Goal: Information Seeking & Learning: Learn about a topic

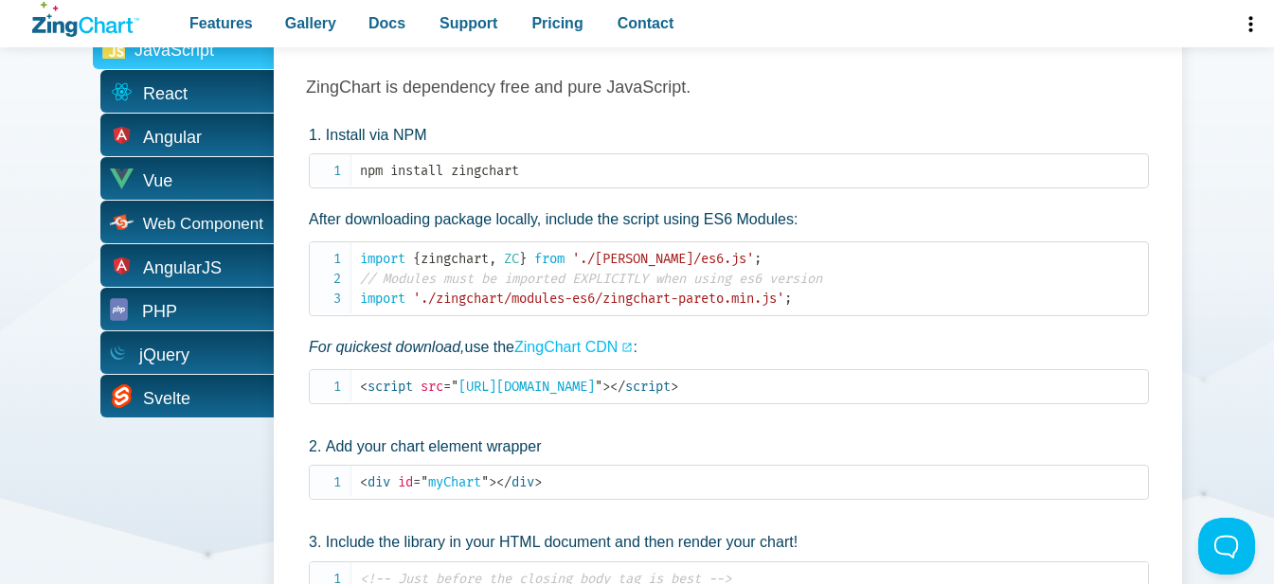
scroll to position [3473, 0]
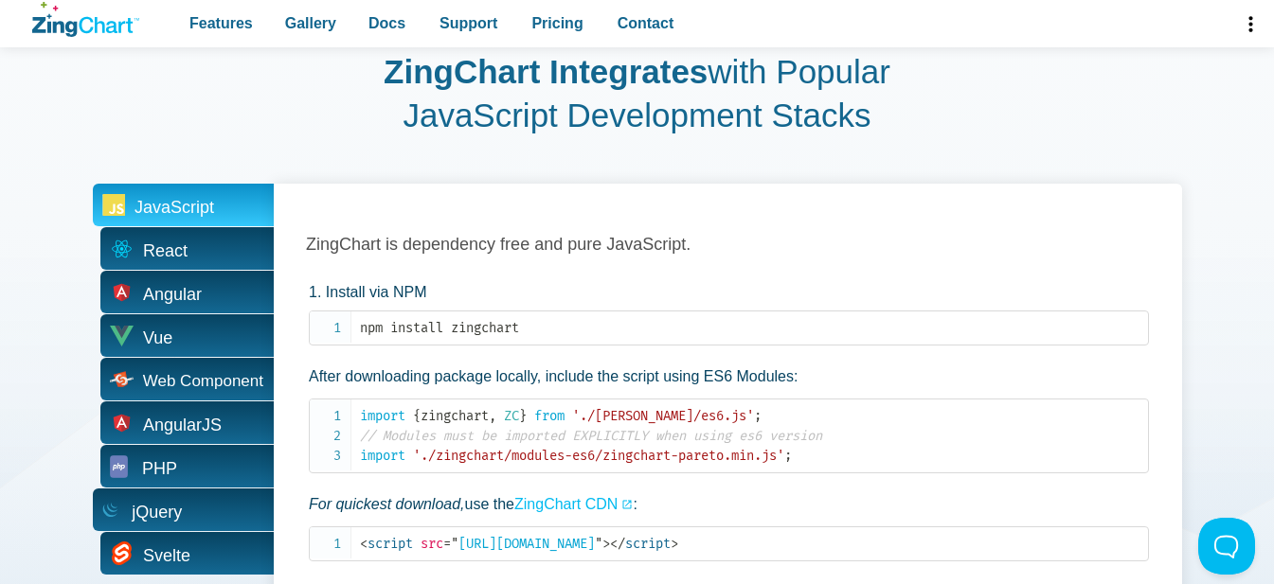
click at [175, 509] on span "jQuery" at bounding box center [157, 512] width 50 height 29
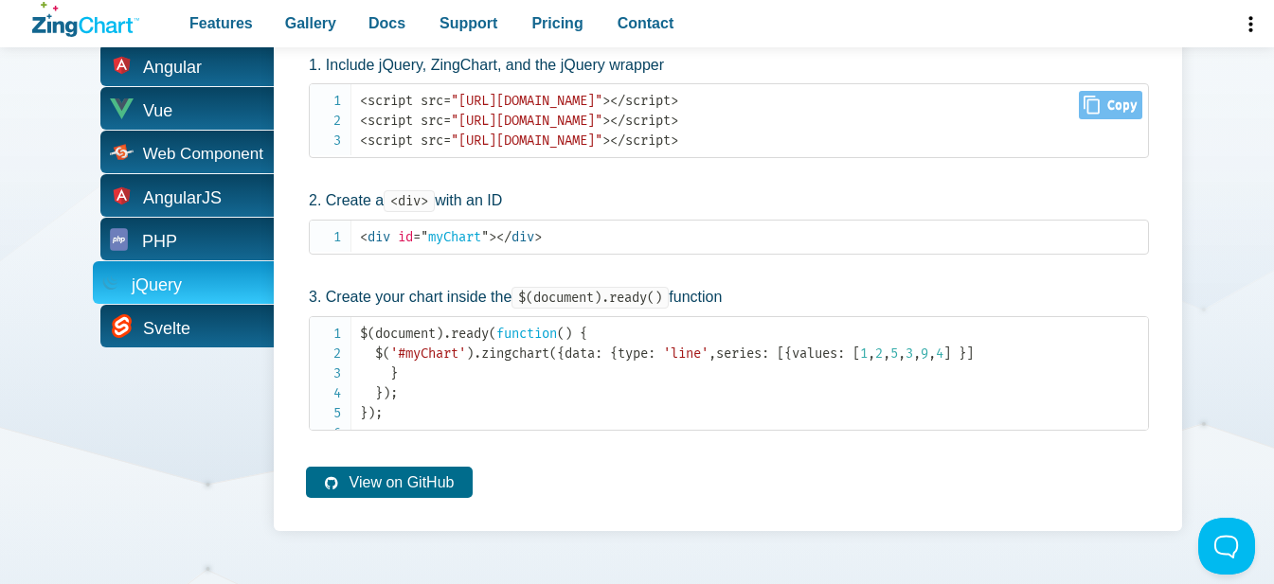
scroll to position [3788, 0]
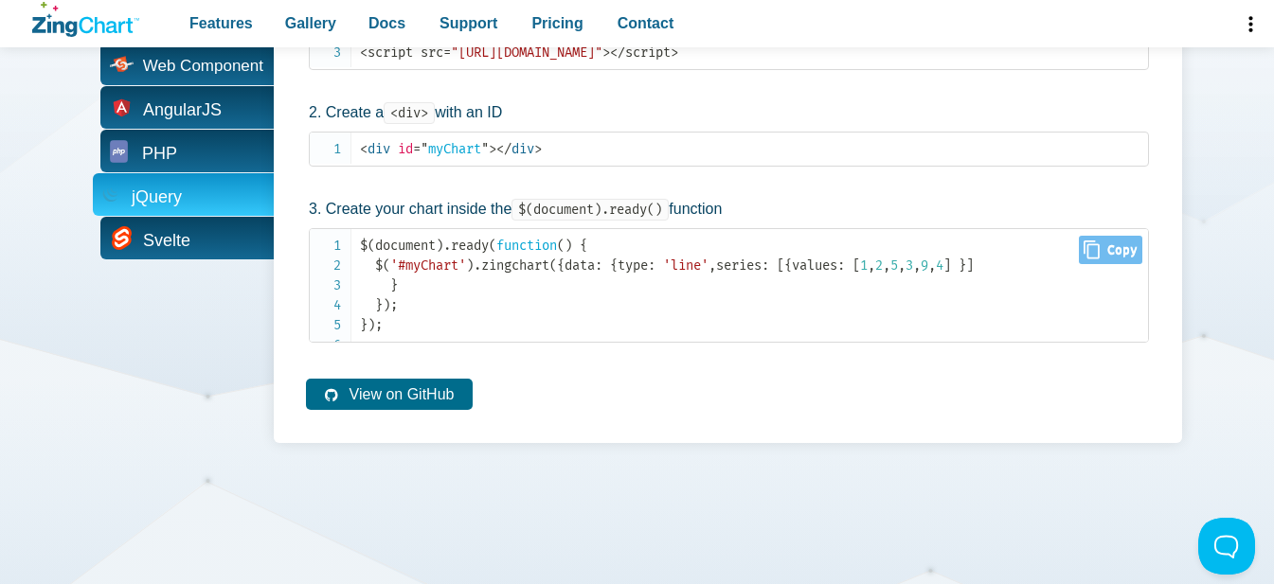
click at [663, 274] on span "'line'" at bounding box center [685, 266] width 45 height 16
click at [514, 302] on code "$ ( document ) . ready ( function ( ) { $ ( '#myChart' ) . zingchart ( { data :…" at bounding box center [754, 285] width 788 height 99
drag, startPoint x: 529, startPoint y: 294, endPoint x: 560, endPoint y: 293, distance: 30.3
click at [530, 294] on code "$ ( document ) . ready ( function ( ) { $ ( '#myChart' ) . zingchart ( { data :…" at bounding box center [754, 285] width 788 height 99
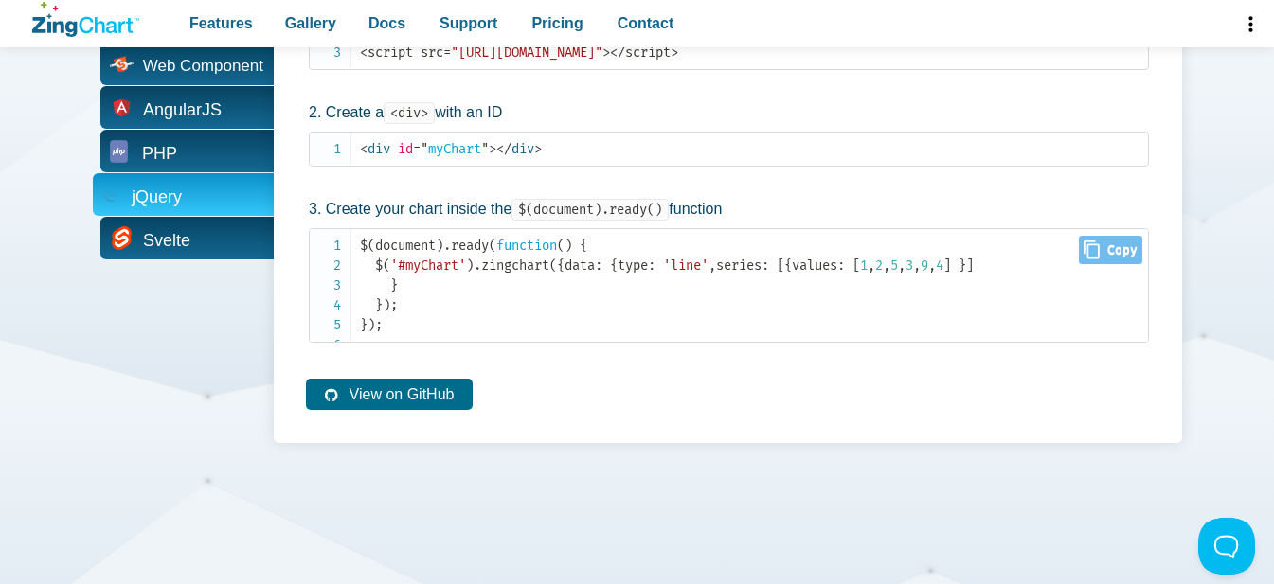
click at [582, 295] on code "$ ( document ) . ready ( function ( ) { $ ( '#myChart' ) . zingchart ( { data :…" at bounding box center [754, 285] width 788 height 99
click at [604, 299] on code "$ ( document ) . ready ( function ( ) { $ ( '#myChart' ) . zingchart ( { data :…" at bounding box center [754, 285] width 788 height 99
click at [905, 274] on span "3" at bounding box center [909, 266] width 8 height 16
click at [851, 232] on pre "$ ( document ) . ready ( function ( ) { $ ( '#myChart' ) . zingchart ( { data :…" at bounding box center [729, 285] width 840 height 115
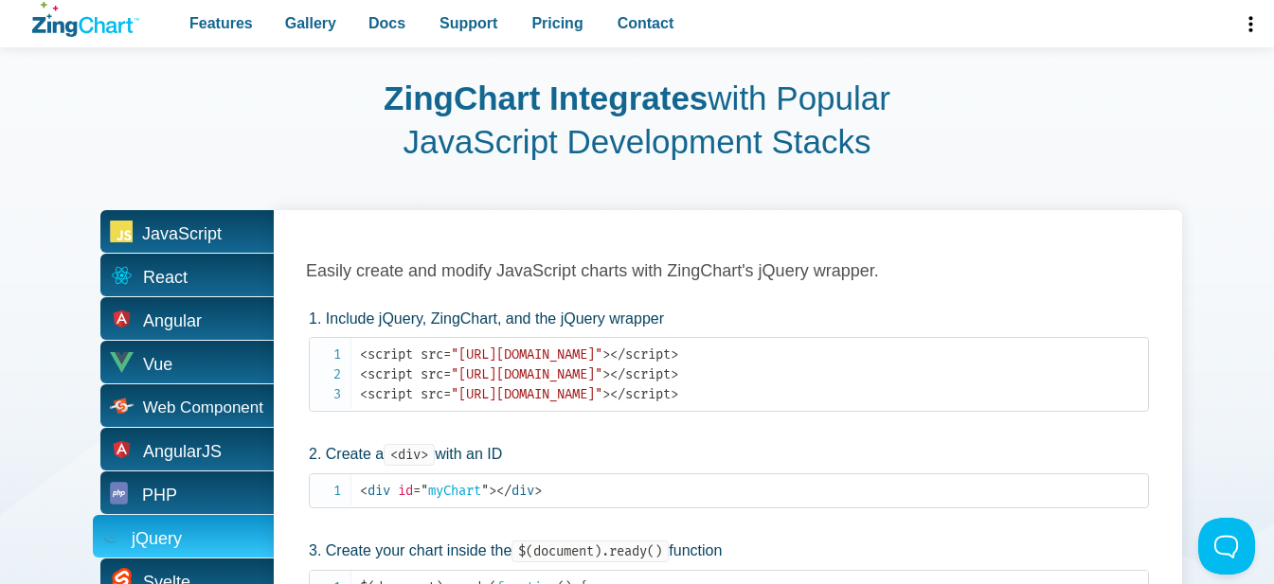
scroll to position [3315, 0]
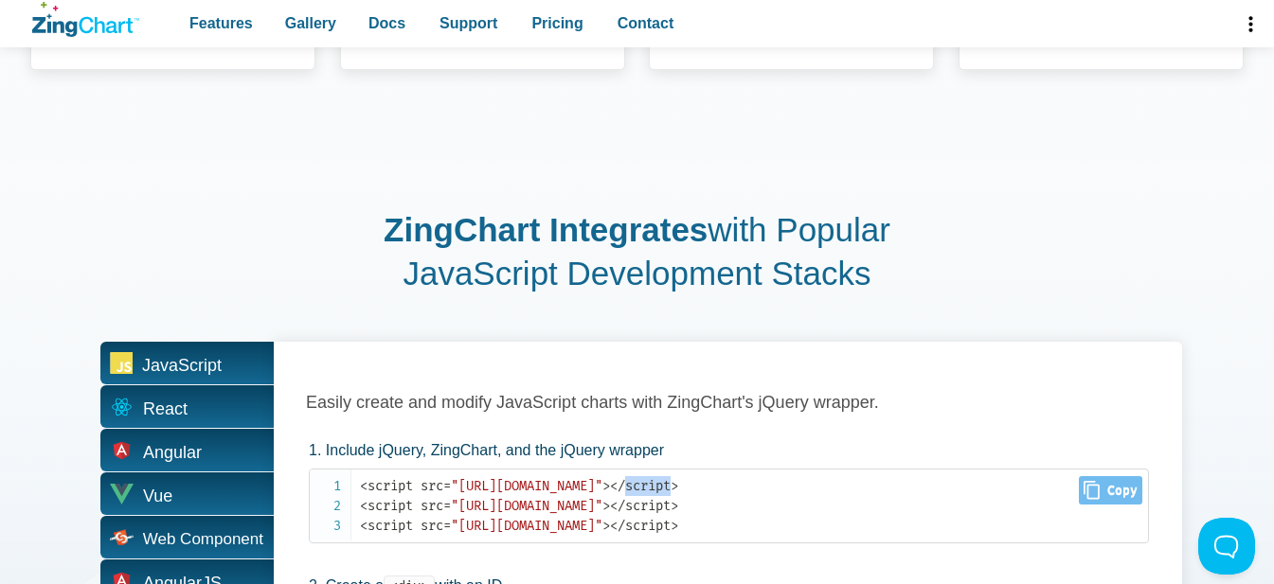
drag, startPoint x: 844, startPoint y: 487, endPoint x: 894, endPoint y: 491, distance: 50.3
click at [894, 491] on code "< script src = "[URL][DOMAIN_NAME]" > < / script > < script src = "[URL][DOMAIN…" at bounding box center [754, 506] width 788 height 60
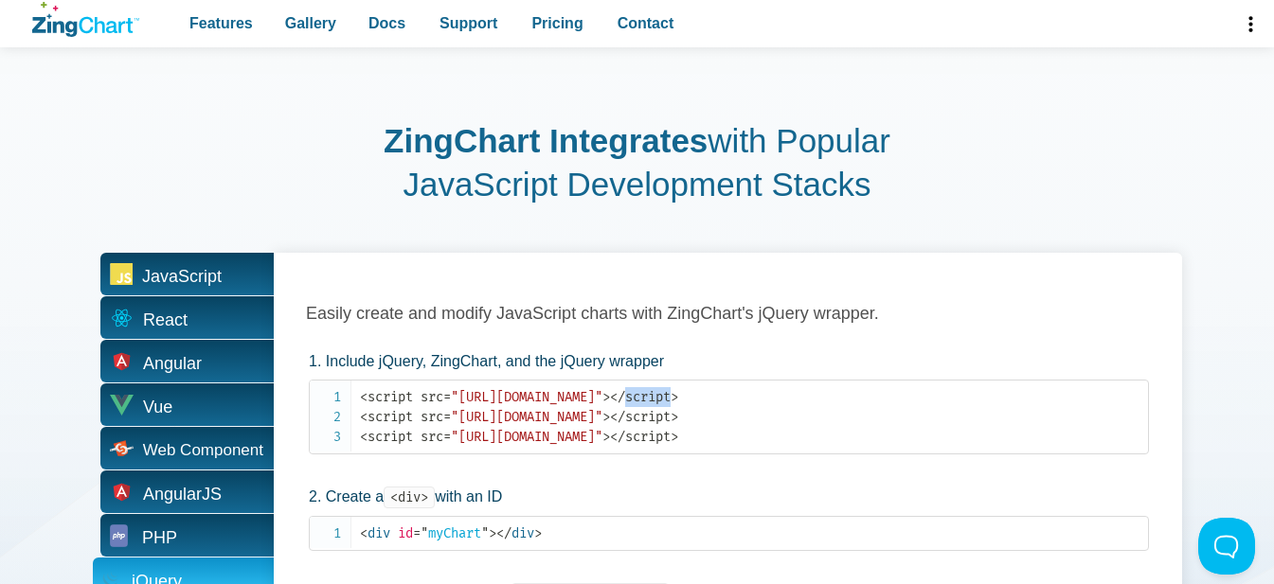
scroll to position [3352, 0]
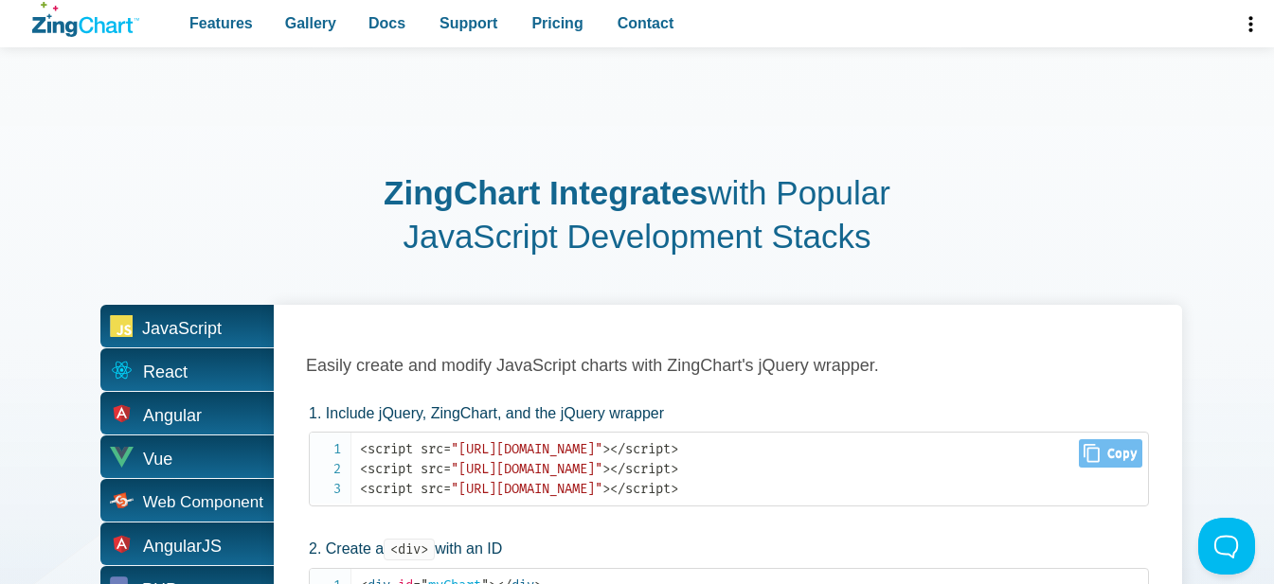
click at [602, 455] on span ""[URL][DOMAIN_NAME]"" at bounding box center [527, 449] width 152 height 16
click at [602, 450] on span ""[URL][DOMAIN_NAME]"" at bounding box center [527, 449] width 152 height 16
drag, startPoint x: 730, startPoint y: 450, endPoint x: 807, endPoint y: 448, distance: 76.7
click at [602, 448] on span ""[URL][DOMAIN_NAME]"" at bounding box center [527, 449] width 152 height 16
drag, startPoint x: 358, startPoint y: 453, endPoint x: 910, endPoint y: 443, distance: 552.2
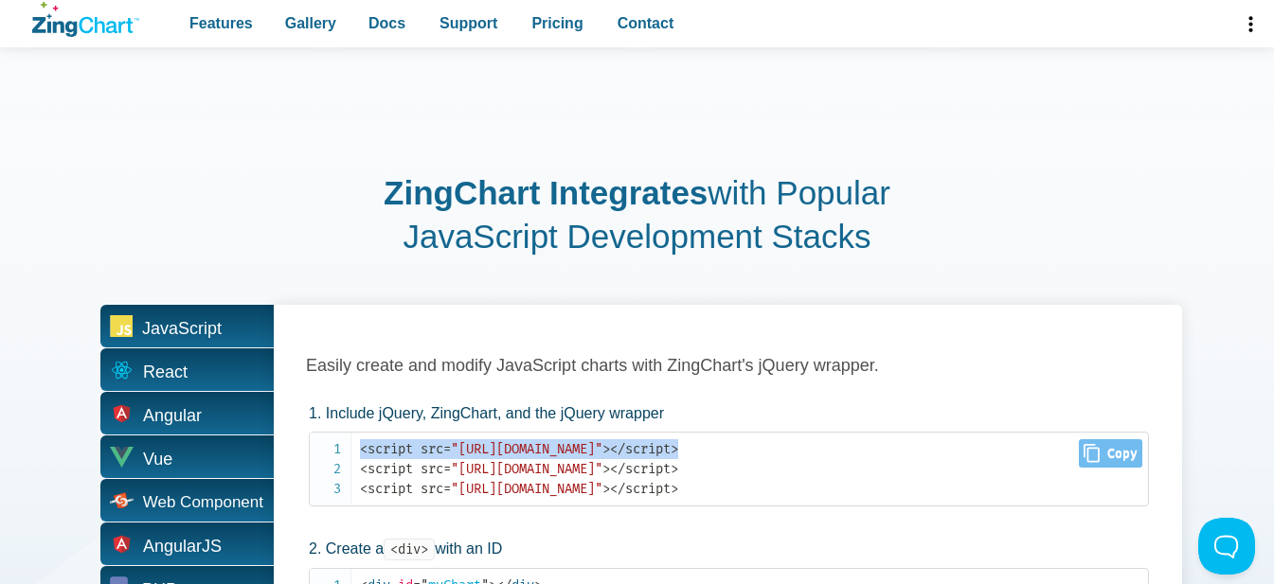
click at [910, 443] on pre "< script src = "[URL][DOMAIN_NAME]" > < / script > < script src = "[URL][DOMAIN…" at bounding box center [729, 469] width 840 height 75
copy code "< script src = "[URL][DOMAIN_NAME]" > < / script >"
click at [1117, 449] on span "Close Copy" at bounding box center [1110, 453] width 63 height 28
type input "<script src="[URL][DOMAIN_NAME]"></script><script src="[URL][DOMAIN_NAME]"></sc…"
